Goal: Task Accomplishment & Management: Manage account settings

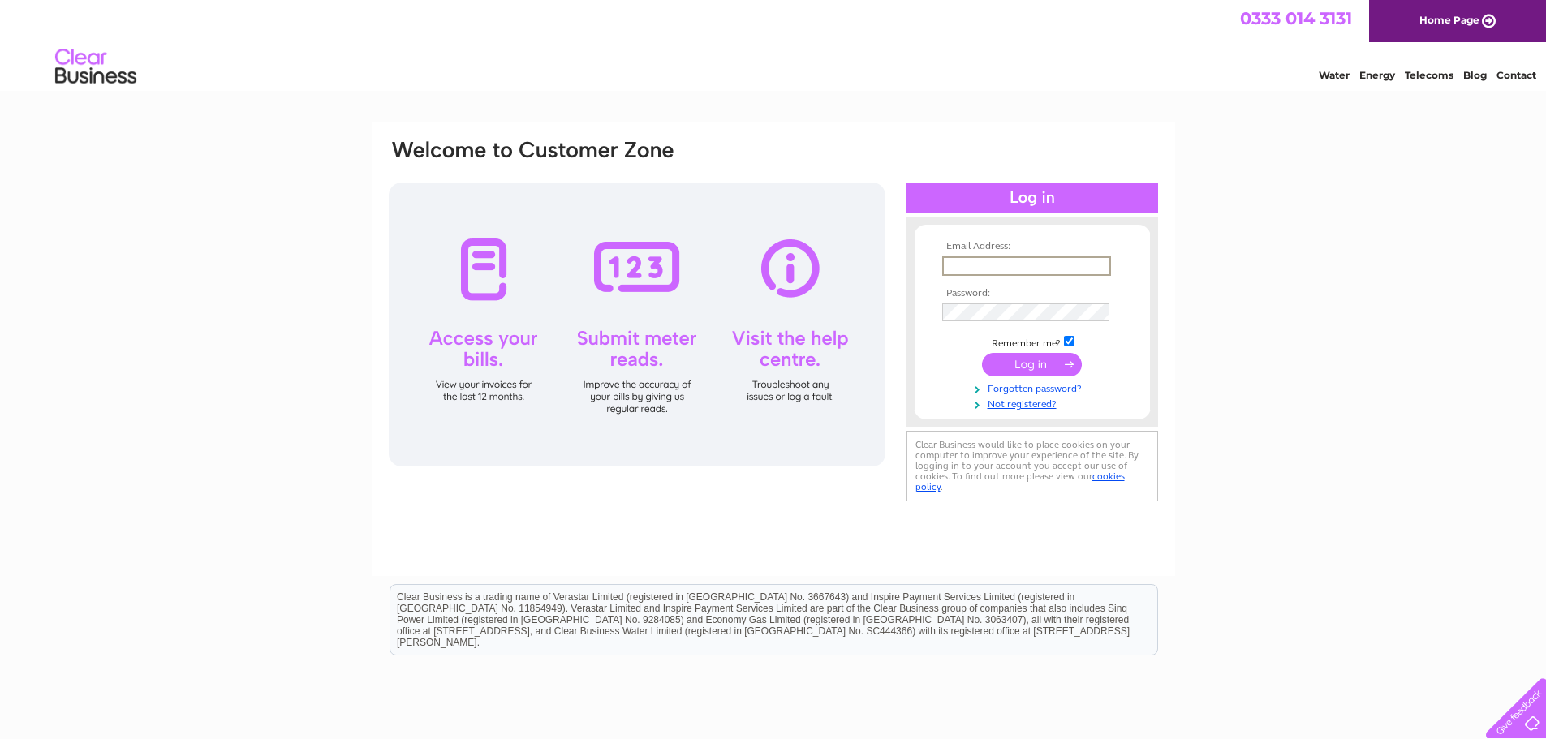
click at [1006, 262] on input "text" at bounding box center [1026, 265] width 169 height 19
type input "[EMAIL_ADDRESS][DOMAIN_NAME]"
click at [1049, 323] on tbody "Email Address: [EMAIL_ADDRESS][DOMAIN_NAME] Password: Remember me?" at bounding box center [1032, 326] width 188 height 170
click at [982, 353] on input "submit" at bounding box center [1032, 364] width 100 height 23
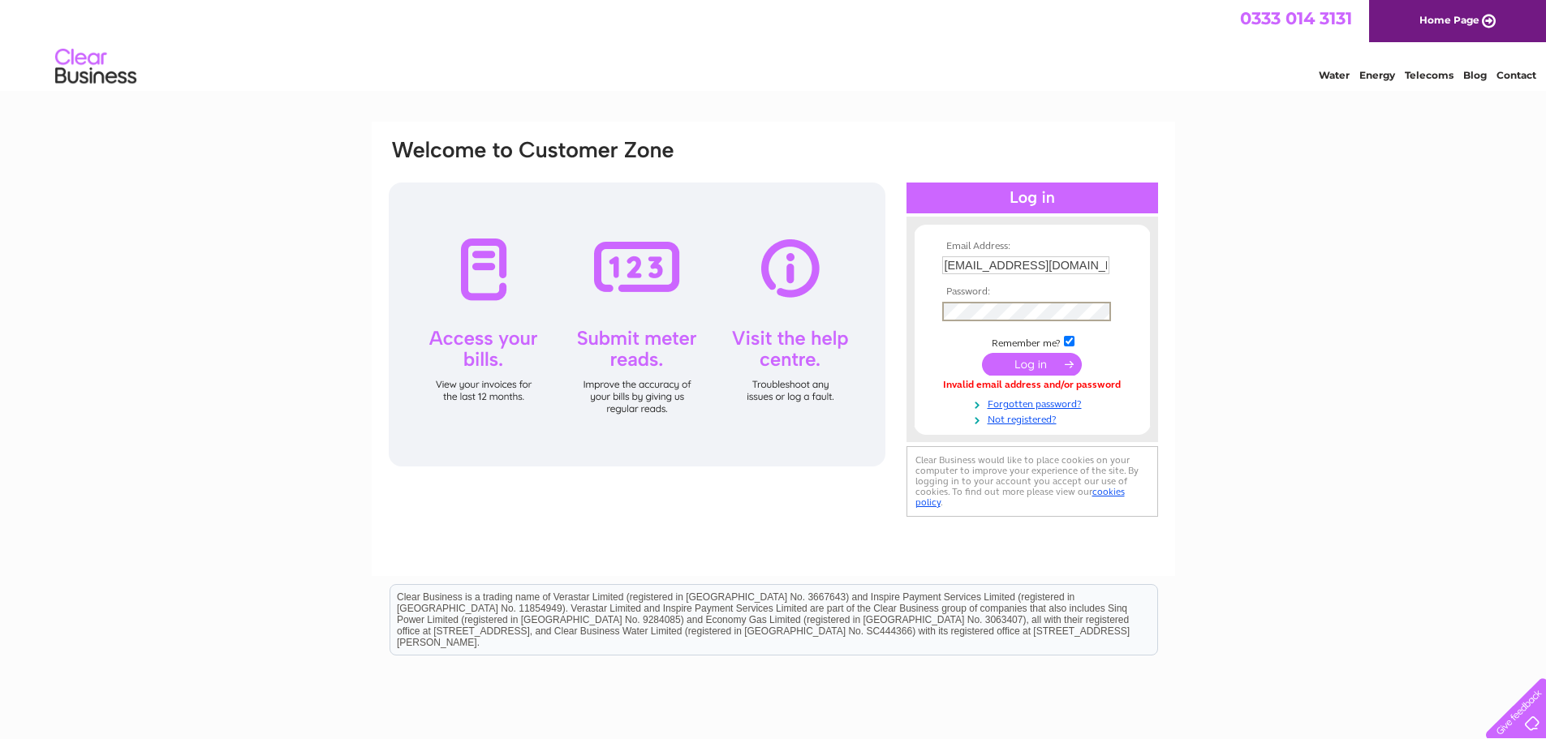
click at [982, 353] on input "submit" at bounding box center [1032, 364] width 100 height 23
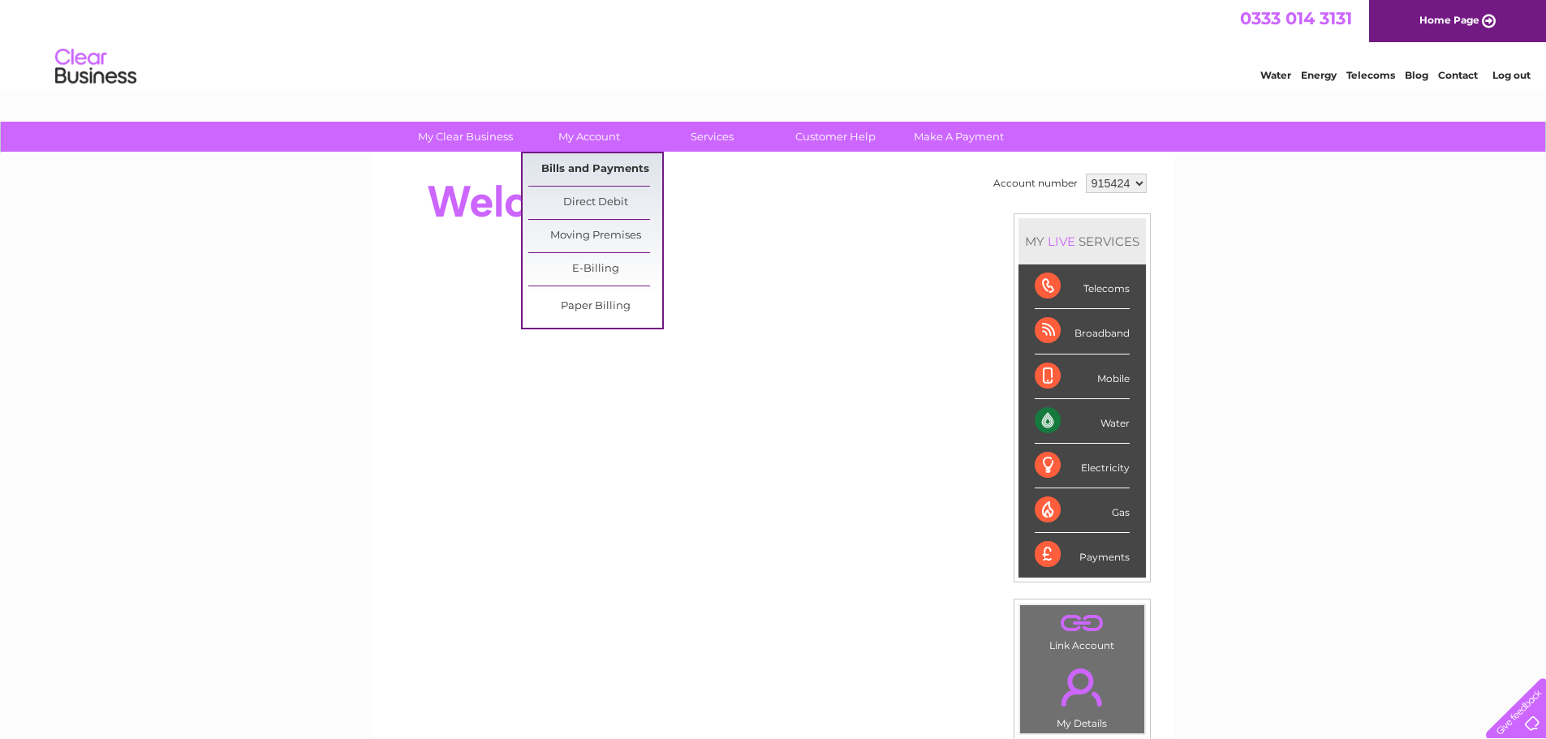
click at [587, 170] on link "Bills and Payments" at bounding box center [595, 169] width 134 height 32
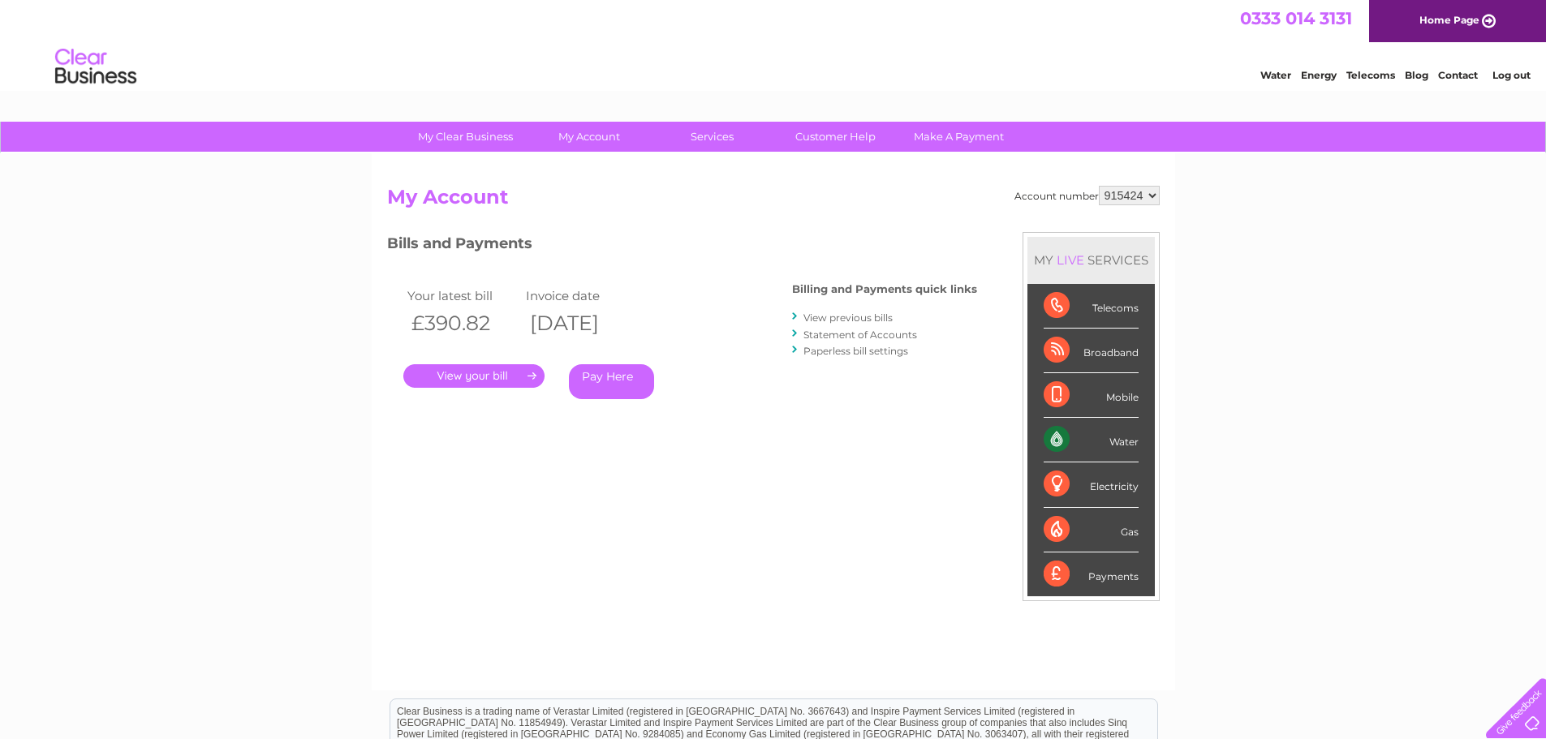
click at [459, 366] on link "." at bounding box center [473, 376] width 141 height 24
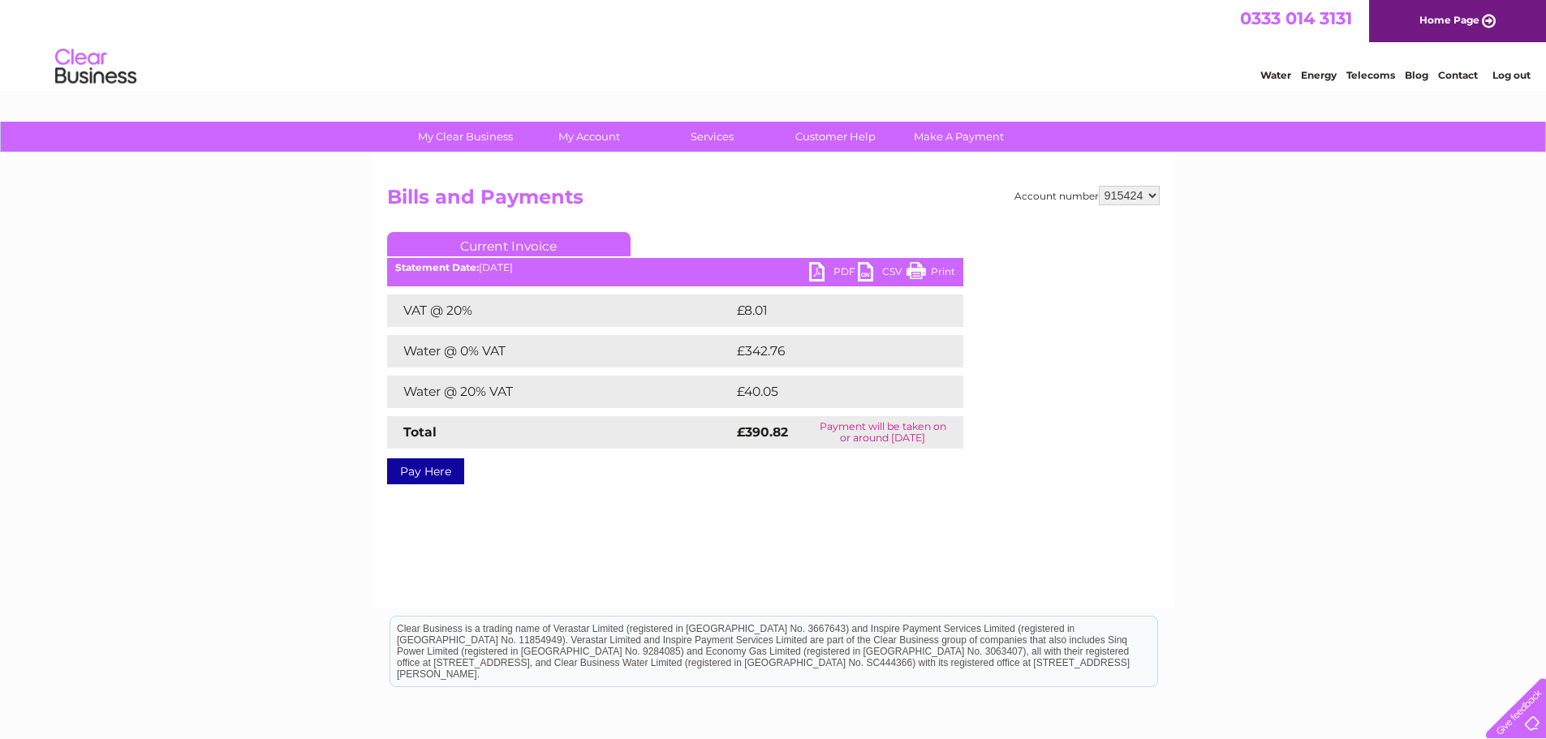
click at [810, 270] on link "PDF" at bounding box center [833, 274] width 49 height 24
click at [1116, 59] on div "Water Energy Telecoms Blog Contact Log out" at bounding box center [773, 68] width 1546 height 53
click at [1514, 78] on link "Log out" at bounding box center [1512, 75] width 38 height 12
